Goal: Task Accomplishment & Management: Manage account settings

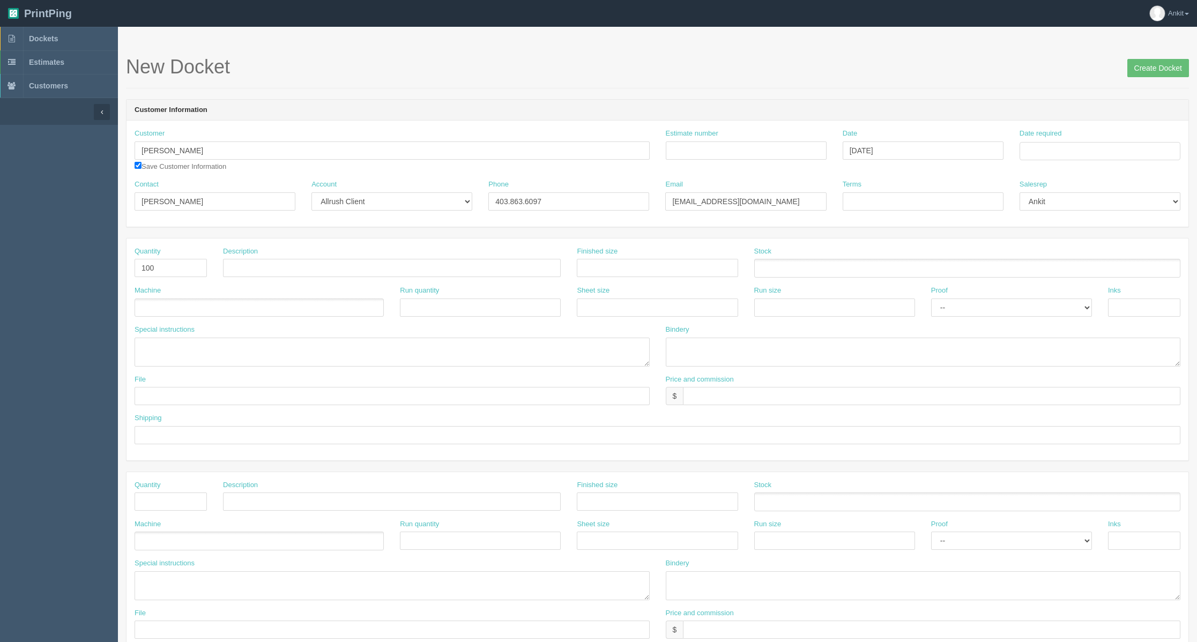
select select "Allrush Client"
click at [44, 38] on span "Dockets" at bounding box center [43, 38] width 29 height 9
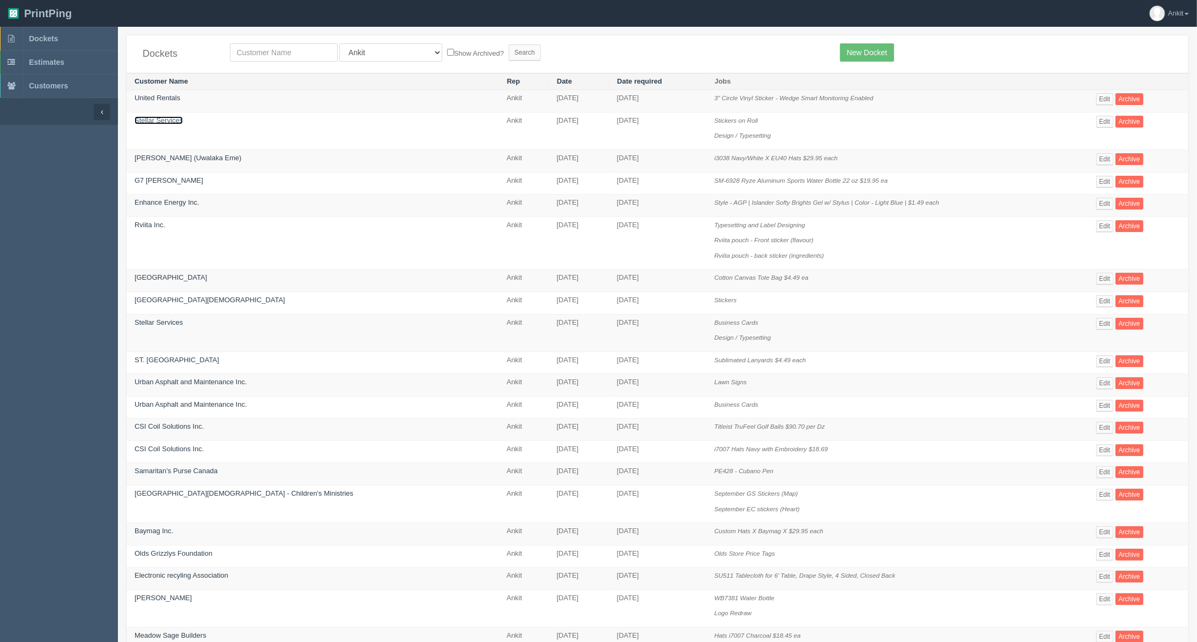
click at [159, 121] on link "Stellar Services" at bounding box center [159, 120] width 48 height 8
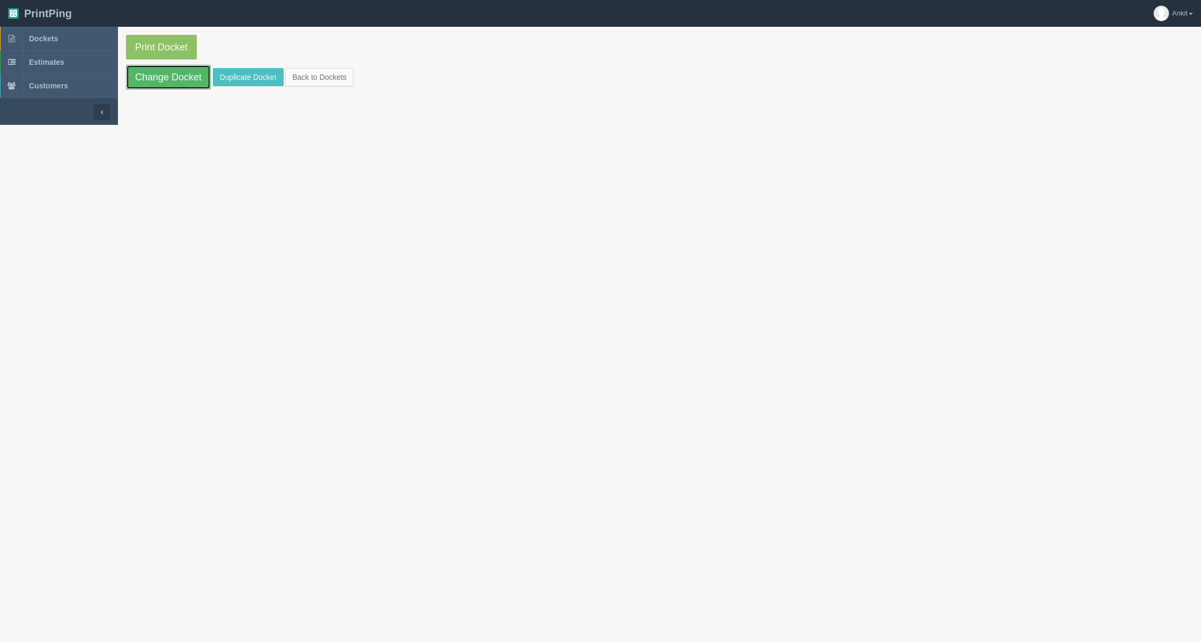
click at [173, 82] on link "Change Docket" at bounding box center [168, 77] width 85 height 25
click at [56, 34] on span "Dockets" at bounding box center [43, 38] width 29 height 9
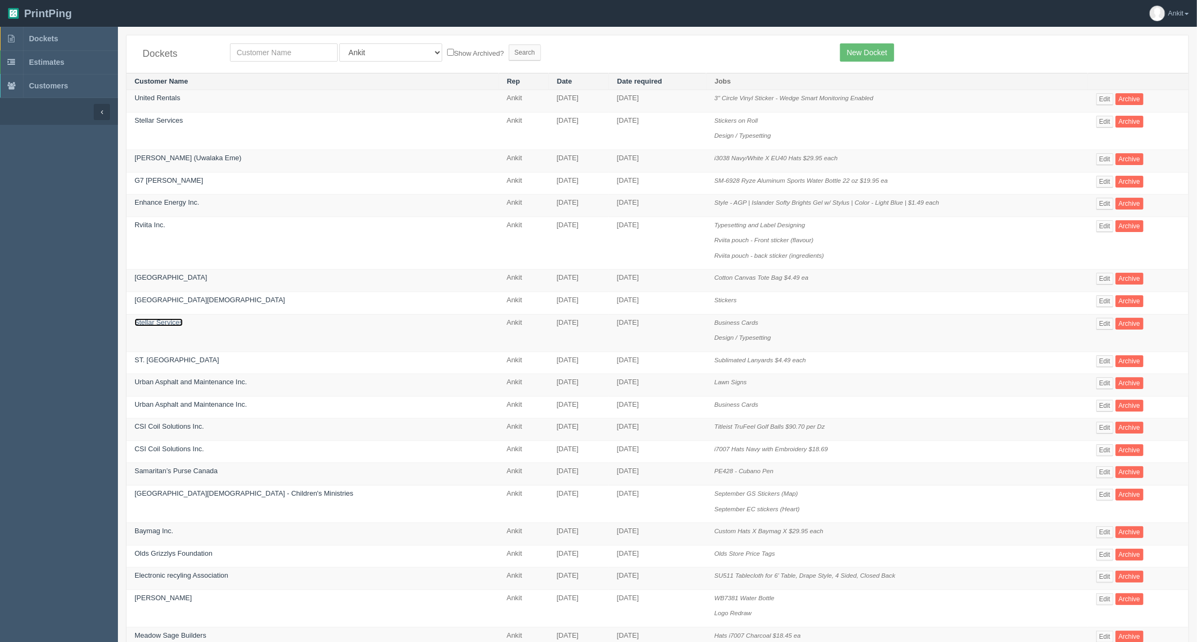
click at [153, 326] on link "Stellar Services" at bounding box center [159, 322] width 48 height 8
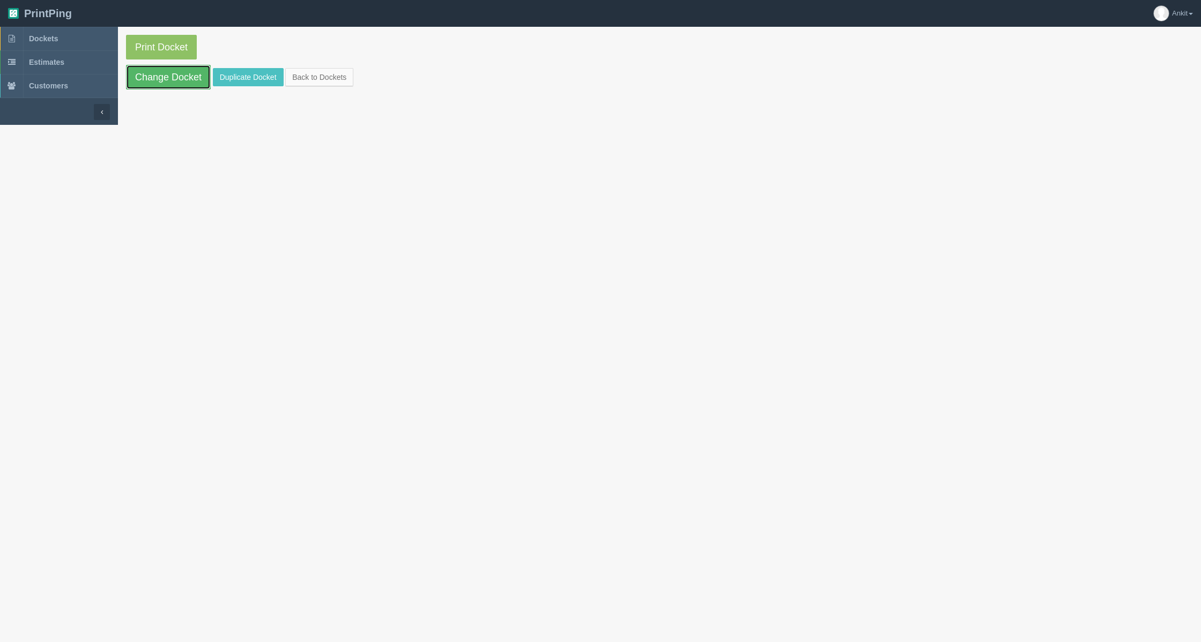
click at [181, 83] on link "Change Docket" at bounding box center [168, 77] width 85 height 25
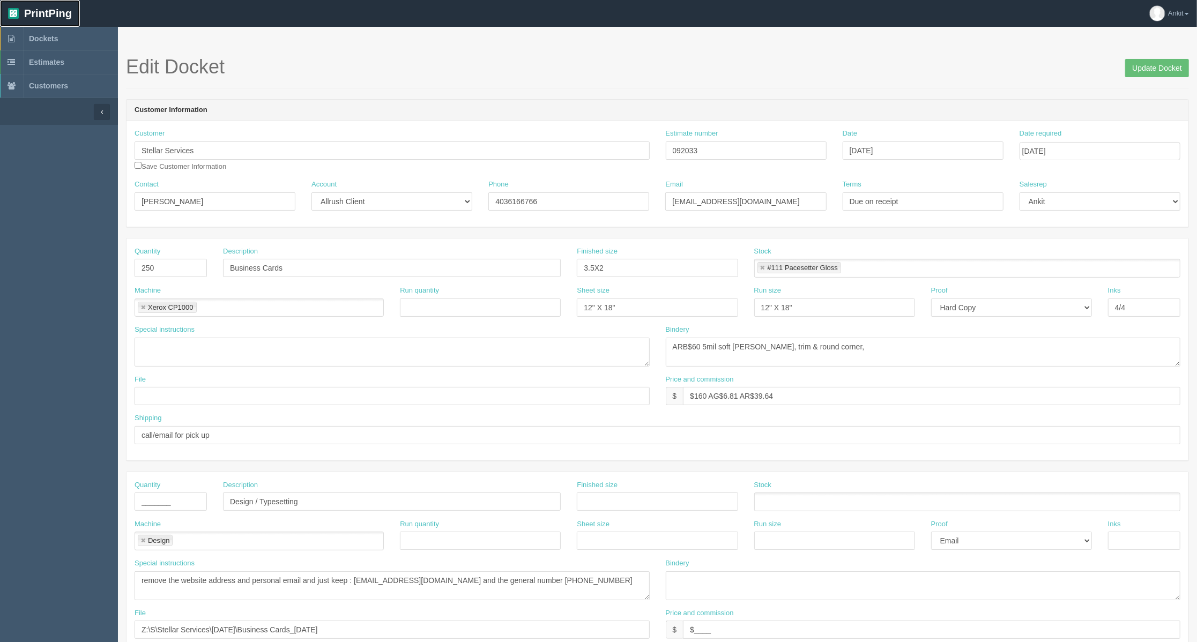
click at [45, 19] on link "PrintPing" at bounding box center [40, 13] width 80 height 27
click at [53, 41] on span "Dockets" at bounding box center [43, 38] width 29 height 9
